Goal: Task Accomplishment & Management: Use online tool/utility

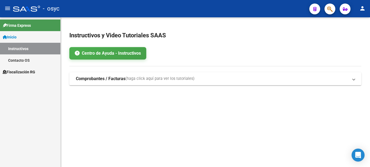
click at [24, 69] on span "Fiscalización RG" at bounding box center [19, 72] width 32 height 6
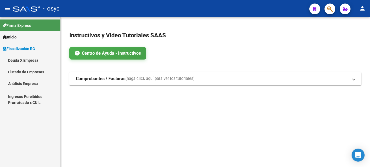
click at [25, 59] on link "Deuda X Empresa" at bounding box center [30, 60] width 60 height 12
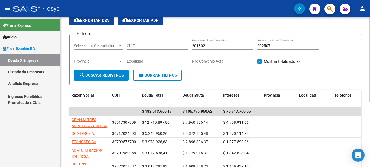
scroll to position [116, 0]
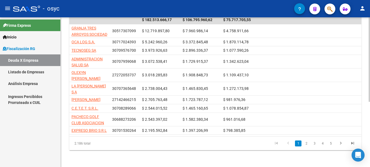
click at [318, 142] on li "3" at bounding box center [314, 143] width 8 height 9
click at [321, 143] on link "4" at bounding box center [322, 143] width 6 height 6
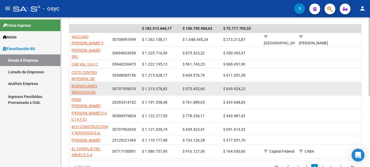
scroll to position [135, 0]
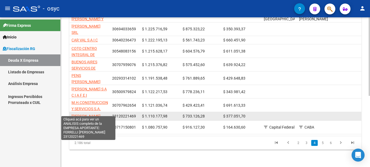
click at [93, 114] on span "[PERSON_NAME]" at bounding box center [85, 116] width 29 height 4
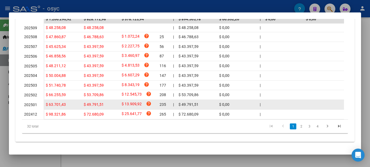
scroll to position [0, 0]
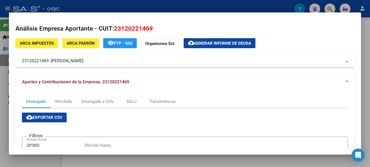
drag, startPoint x: 90, startPoint y: 62, endPoint x: 52, endPoint y: 60, distance: 37.2
click at [52, 60] on span "[PERSON_NAME]" at bounding box center [67, 61] width 32 height 6
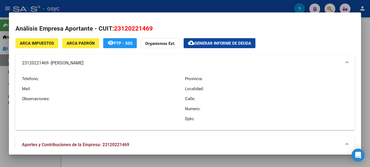
click at [42, 63] on mat-panel-title "23120221469 - [PERSON_NAME]" at bounding box center [181, 63] width 319 height 6
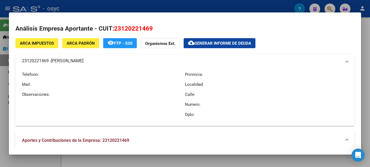
click at [42, 63] on mat-panel-title "23120221469 - [PERSON_NAME]" at bounding box center [181, 61] width 319 height 6
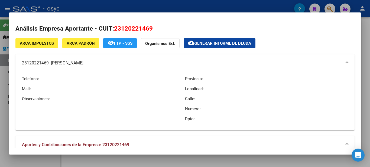
copy mat-panel-title "23120221469"
click at [47, 64] on mat-panel-title "23120221469 - [PERSON_NAME]" at bounding box center [181, 63] width 319 height 6
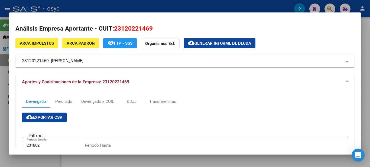
click at [44, 60] on mat-panel-title "23120221469 - [PERSON_NAME]" at bounding box center [181, 61] width 319 height 6
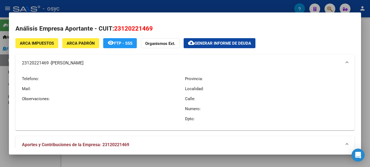
drag, startPoint x: 24, startPoint y: 65, endPoint x: 48, endPoint y: 65, distance: 24.4
click at [48, 65] on mat-expansion-panel-header "23120221469 - [PERSON_NAME]" at bounding box center [184, 62] width 339 height 17
copy mat-panel-title "23120221469"
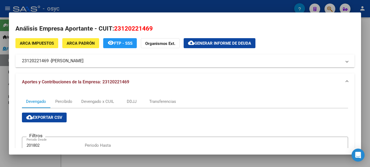
click at [90, 63] on mat-panel-title "23120221469 - [PERSON_NAME]" at bounding box center [181, 61] width 319 height 6
copy mat-panel-title "23120221469 - [PERSON_NAME]"
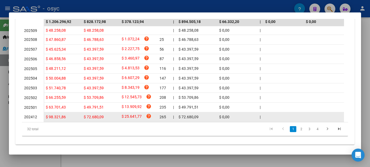
scroll to position [244, 0]
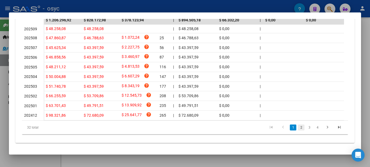
click at [298, 130] on link "2" at bounding box center [301, 127] width 6 height 6
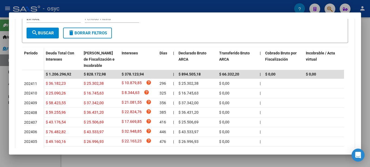
scroll to position [252, 0]
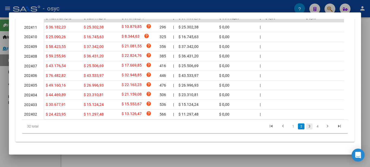
click at [306, 127] on link "3" at bounding box center [309, 126] width 6 height 6
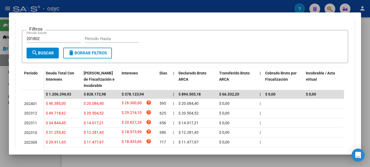
scroll to position [110, 0]
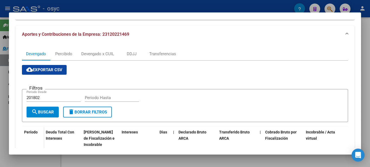
click at [340, 9] on div at bounding box center [185, 83] width 370 height 167
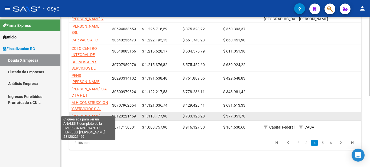
click at [91, 114] on span "[PERSON_NAME]" at bounding box center [85, 116] width 29 height 4
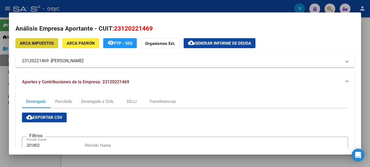
click at [216, 46] on span "Generar informe de deuda" at bounding box center [222, 43] width 57 height 5
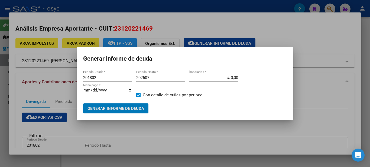
drag, startPoint x: 102, startPoint y: 77, endPoint x: 52, endPoint y: 70, distance: 49.9
click at [52, 70] on div "Análisis Empresa Aportante - CUIT: 23120221469 ARCA Impuestos ARCA Padrón remov…" at bounding box center [185, 83] width 370 height 167
click at [87, 78] on input "201802" at bounding box center [107, 77] width 49 height 5
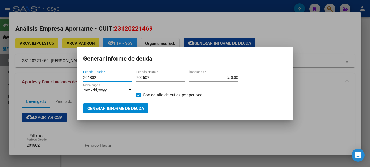
click at [87, 78] on input "201802" at bounding box center [107, 77] width 49 height 5
type input "202309"
type input "202509"
click at [129, 110] on span "Generar informe de deuda" at bounding box center [115, 108] width 57 height 5
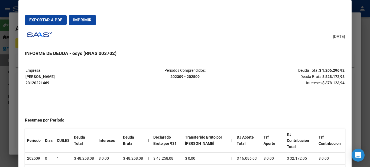
click at [82, 23] on button "Imprimir" at bounding box center [82, 20] width 27 height 10
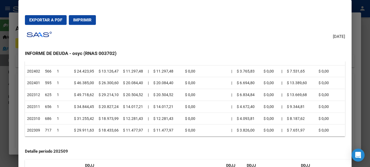
scroll to position [379, 0]
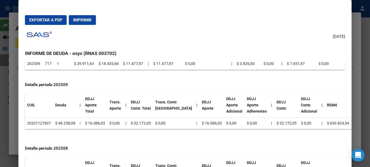
click at [34, 119] on td "20321127607" at bounding box center [39, 123] width 28 height 12
copy td "20321127607"
click at [13, 13] on div at bounding box center [185, 83] width 370 height 167
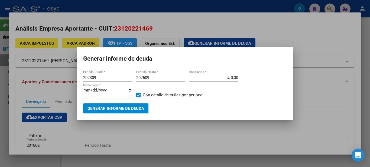
click at [299, 24] on div at bounding box center [185, 83] width 370 height 167
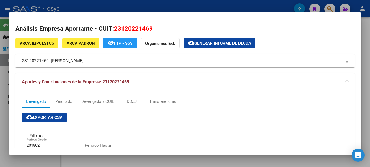
click at [324, 10] on div at bounding box center [185, 83] width 370 height 167
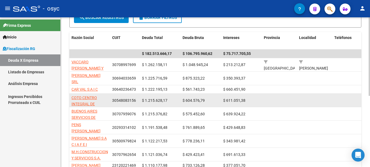
scroll to position [81, 0]
